Goal: Transaction & Acquisition: Purchase product/service

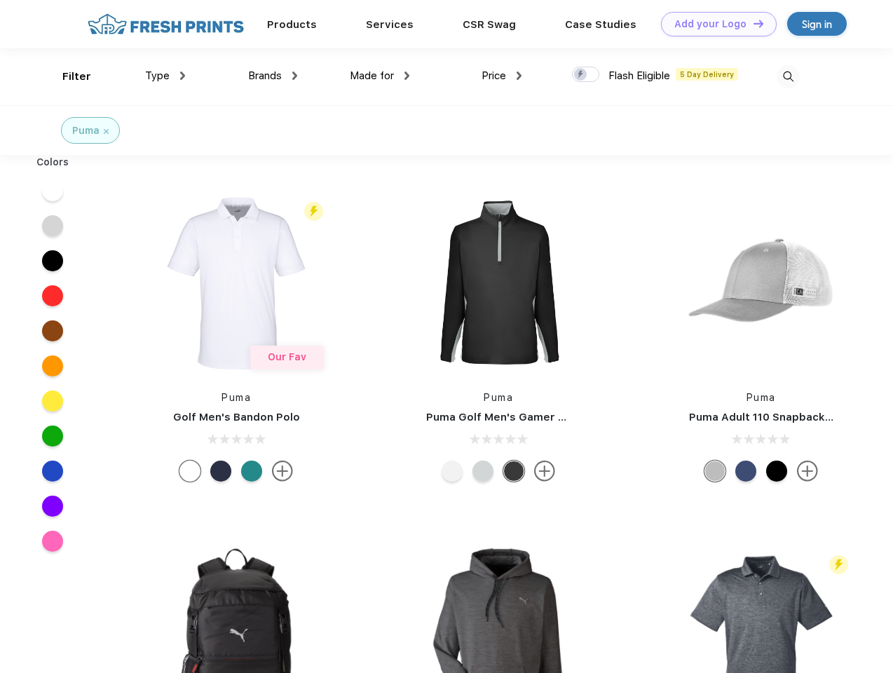
scroll to position [1, 0]
click at [714, 24] on link "Add your Logo Design Tool" at bounding box center [719, 24] width 116 height 25
click at [0, 0] on div "Design Tool" at bounding box center [0, 0] width 0 height 0
click at [752, 23] on link "Add your Logo Design Tool" at bounding box center [719, 24] width 116 height 25
click at [67, 76] on div "Filter" at bounding box center [76, 77] width 29 height 16
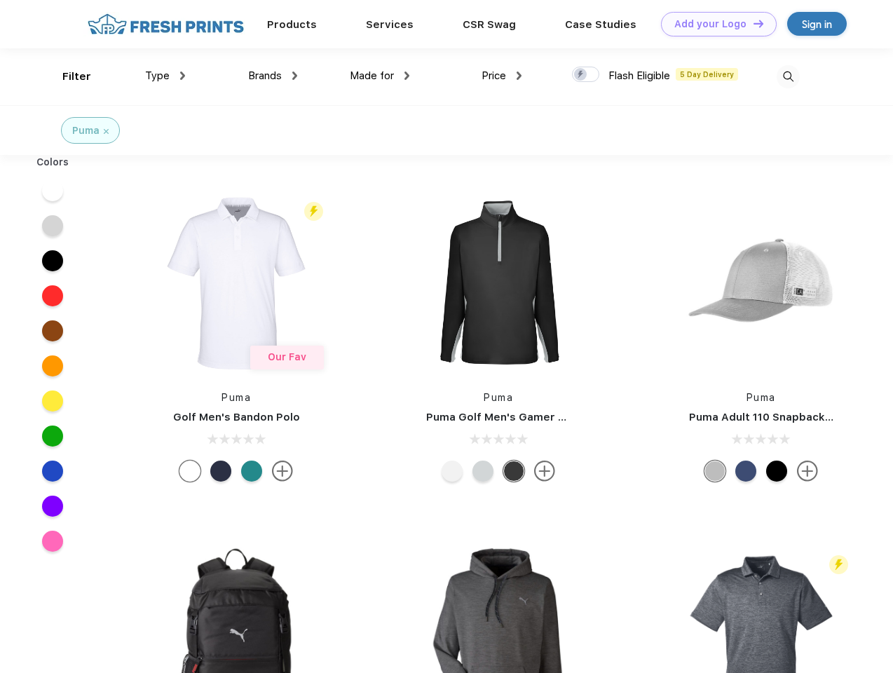
click at [165, 76] on span "Type" at bounding box center [157, 75] width 25 height 13
click at [273, 76] on span "Brands" at bounding box center [265, 75] width 34 height 13
click at [380, 76] on span "Made for" at bounding box center [372, 75] width 44 height 13
click at [502, 76] on span "Price" at bounding box center [494, 75] width 25 height 13
click at [586, 75] on div at bounding box center [585, 74] width 27 height 15
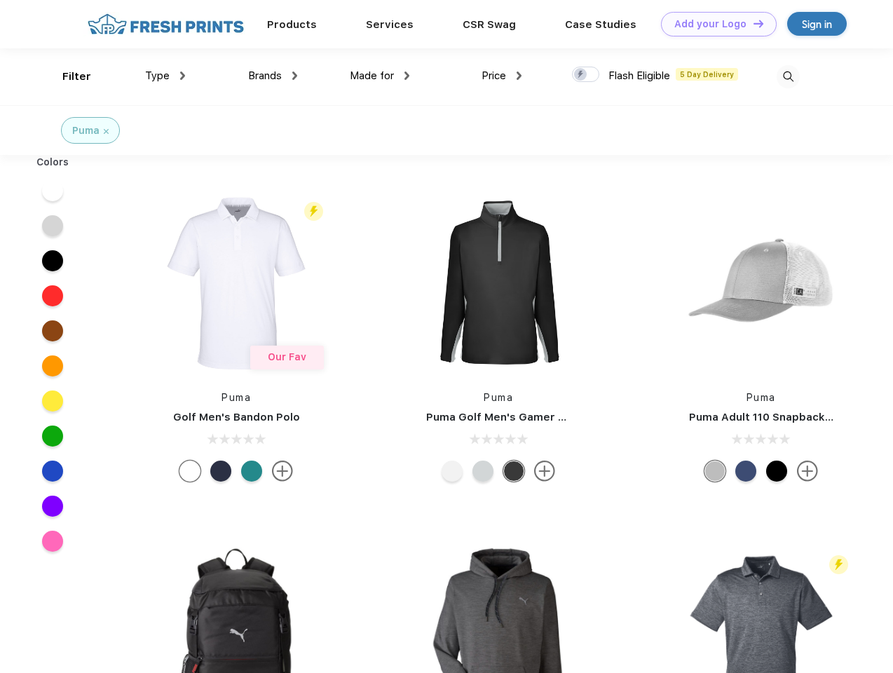
click at [581, 75] on input "checkbox" at bounding box center [576, 70] width 9 height 9
click at [788, 76] on img at bounding box center [788, 76] width 23 height 23
